Goal: Task Accomplishment & Management: Manage account settings

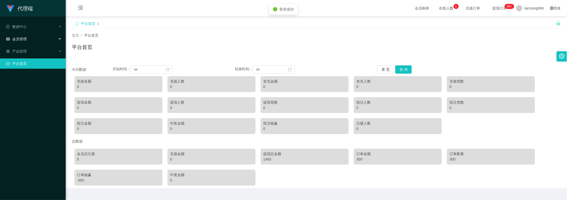
click at [21, 37] on span "会员管理" at bounding box center [16, 39] width 21 height 4
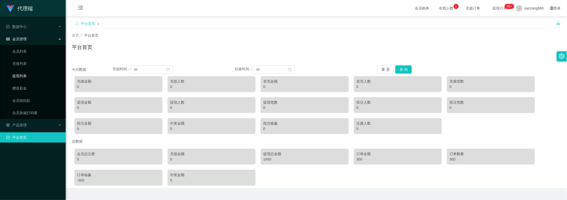
click at [18, 73] on link "提现列表" at bounding box center [36, 76] width 49 height 10
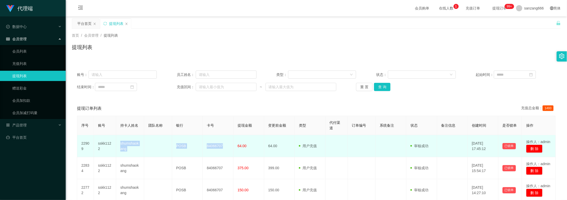
drag, startPoint x: 117, startPoint y: 144, endPoint x: 225, endPoint y: 146, distance: 107.8
click at [225, 146] on tr "22909 sskk1122 shumshaokang POSB 84066707 64.00 64.00 用户充值 人工扣款 审核驳回 审核成功 等待审核 …" at bounding box center [316, 146] width 478 height 22
copy tr "shumshaokang POSB 84066707"
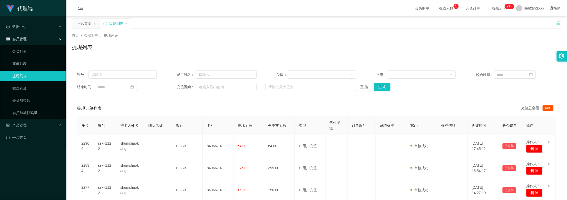
click at [432, 91] on div "账号： 员工姓名： 类型： 状态： 起始时间： 结束时间： 充值区间： ~ 重 置 查 询" at bounding box center [316, 80] width 489 height 31
